Goal: Task Accomplishment & Management: Manage account settings

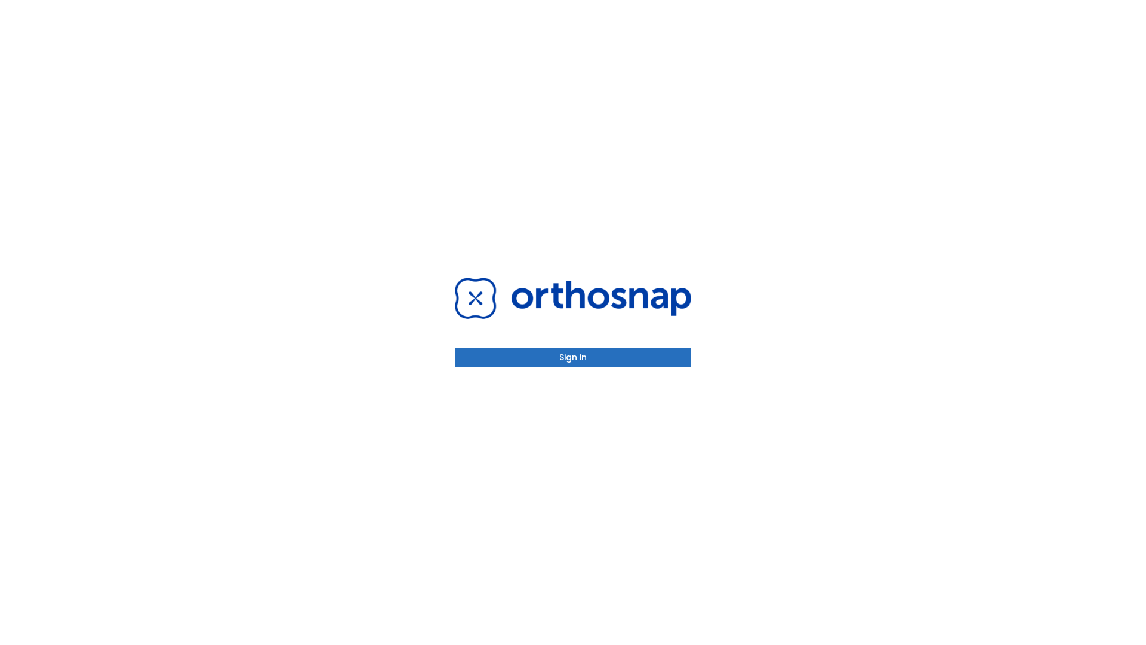
click at [573, 357] on button "Sign in" at bounding box center [573, 358] width 236 height 20
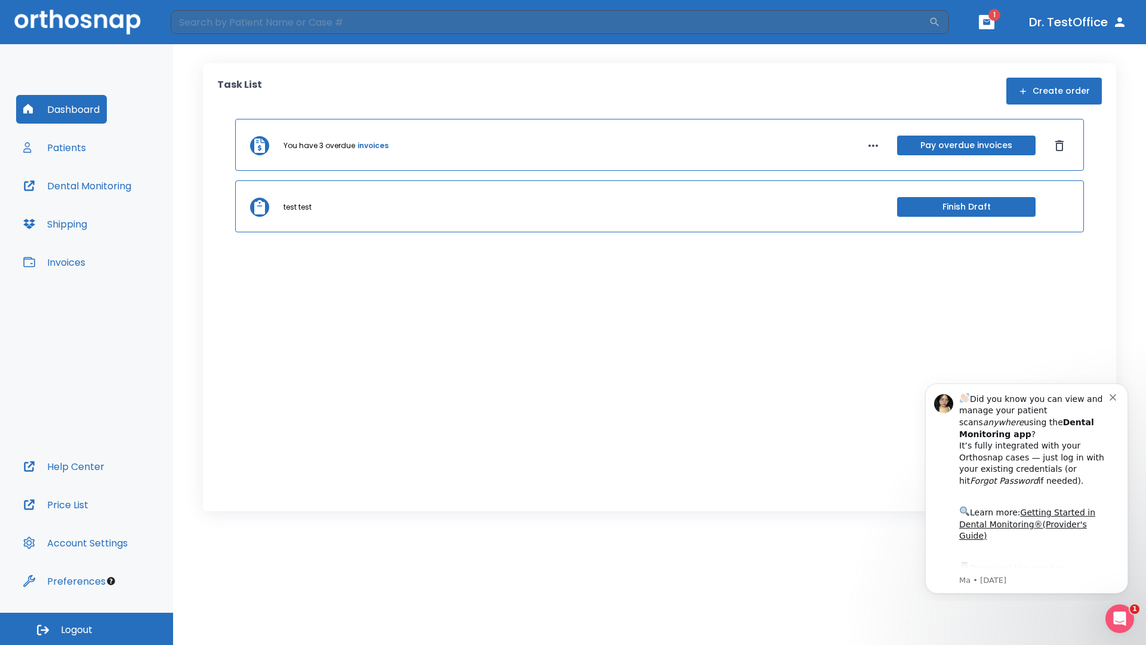
click at [87, 629] on span "Logout" at bounding box center [77, 629] width 32 height 13
